Goal: Information Seeking & Learning: Find specific fact

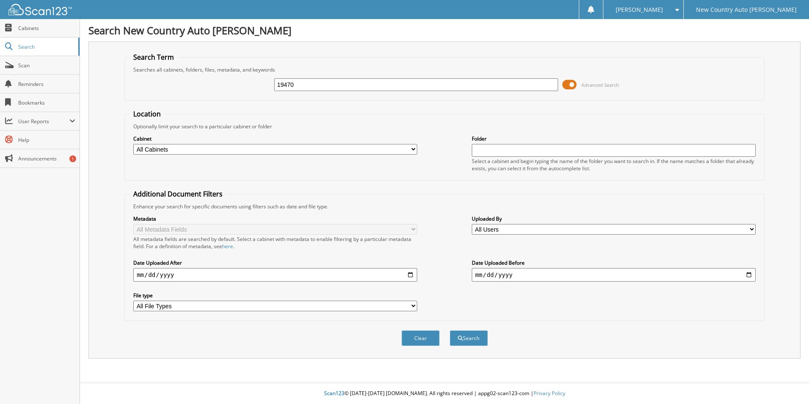
type input "19470"
click at [450, 330] on button "Search" at bounding box center [469, 338] width 38 height 16
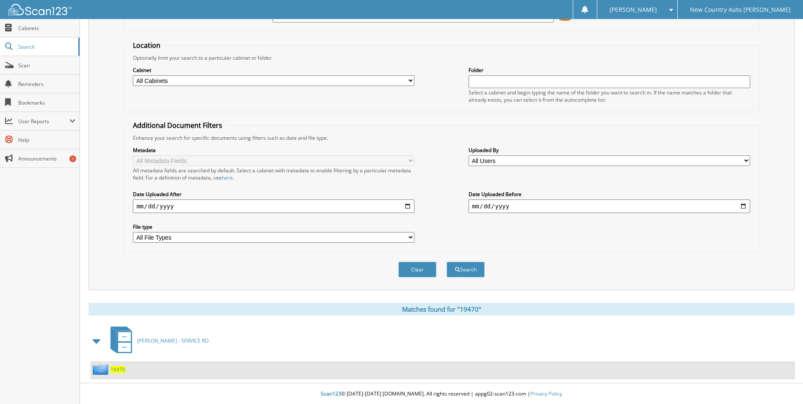
scroll to position [69, 0]
click at [118, 368] on span "19470" at bounding box center [117, 368] width 15 height 7
